Goal: Transaction & Acquisition: Download file/media

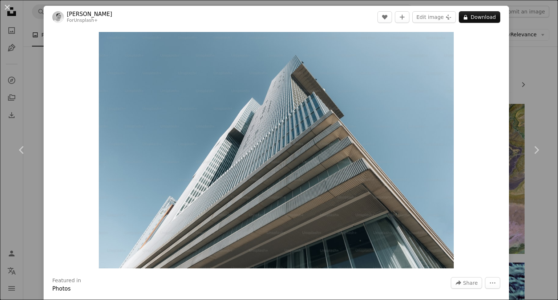
scroll to position [327, 0]
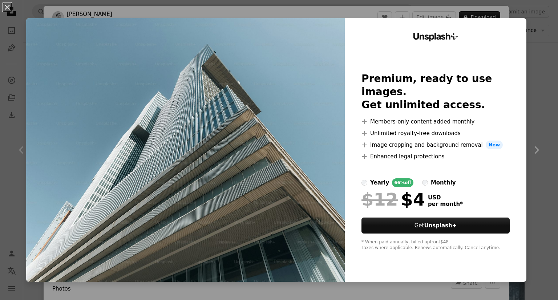
click at [533, 115] on div "An X shape Unsplash+ Premium, ready to use images. Get unlimited access. A plus…" at bounding box center [279, 150] width 558 height 300
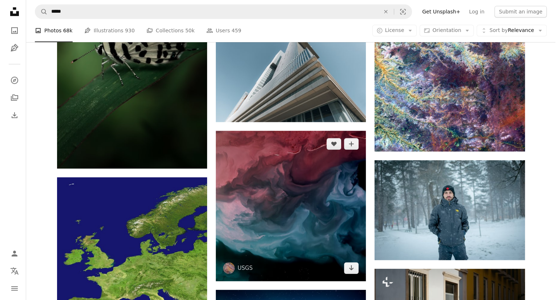
scroll to position [436, 0]
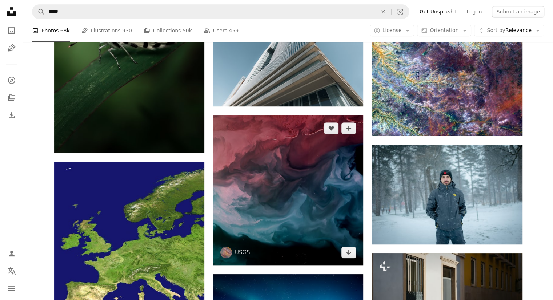
click at [301, 181] on img at bounding box center [288, 190] width 150 height 150
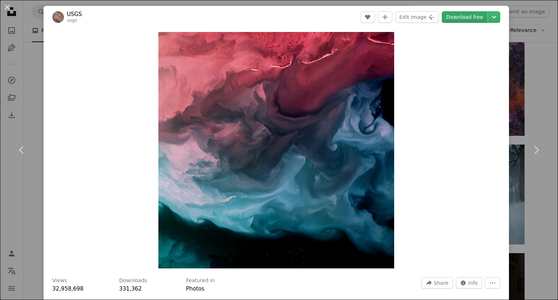
click at [476, 19] on link "Download free" at bounding box center [465, 17] width 46 height 12
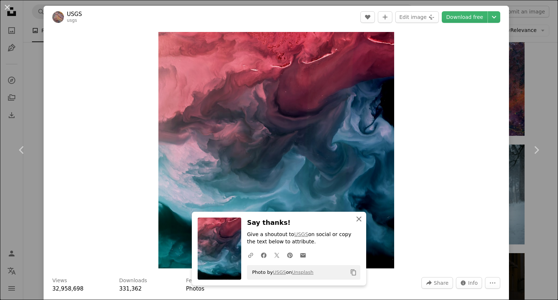
click at [358, 221] on icon "button" at bounding box center [358, 219] width 5 height 5
